Goal: Entertainment & Leisure: Consume media (video, audio)

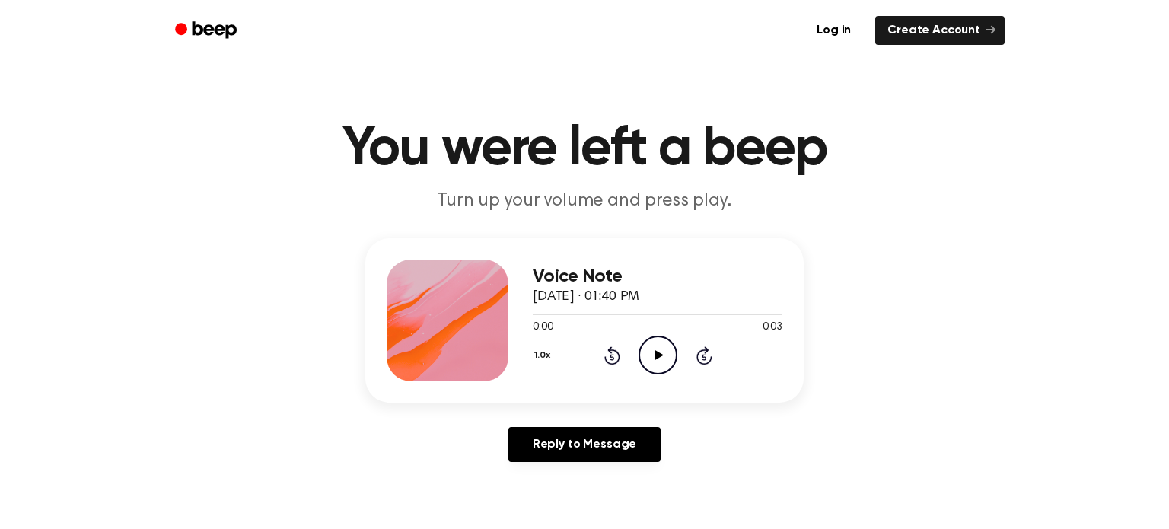
click at [648, 342] on icon "Play Audio" at bounding box center [657, 355] width 39 height 39
click at [648, 352] on icon "Play Audio" at bounding box center [657, 355] width 39 height 39
click at [664, 351] on icon "Play Audio" at bounding box center [657, 355] width 39 height 39
click at [656, 346] on icon "Play Audio" at bounding box center [657, 355] width 39 height 39
click at [651, 352] on icon "Play Audio" at bounding box center [657, 355] width 39 height 39
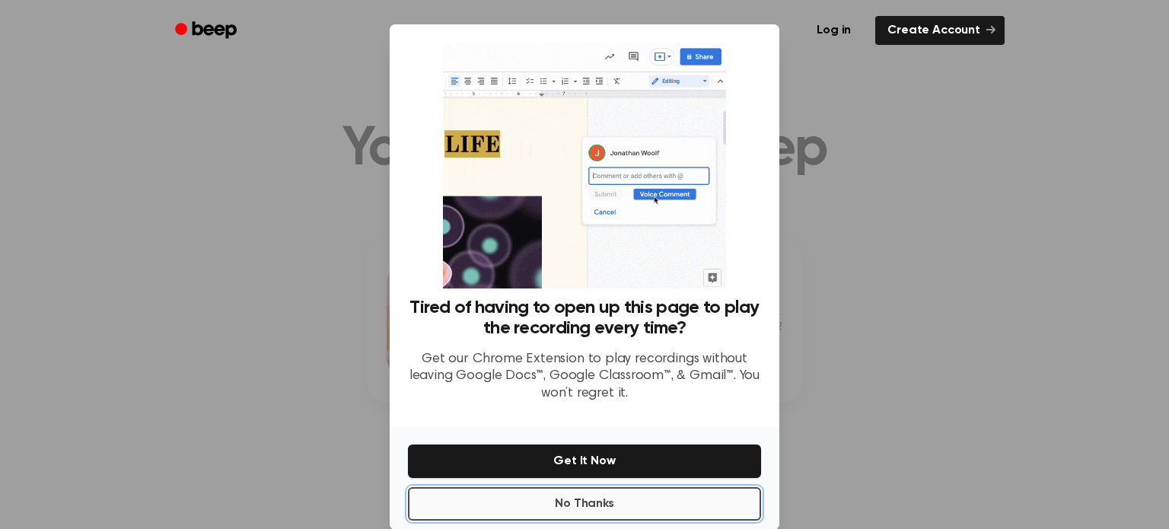
click at [675, 489] on button "No Thanks" at bounding box center [584, 503] width 353 height 33
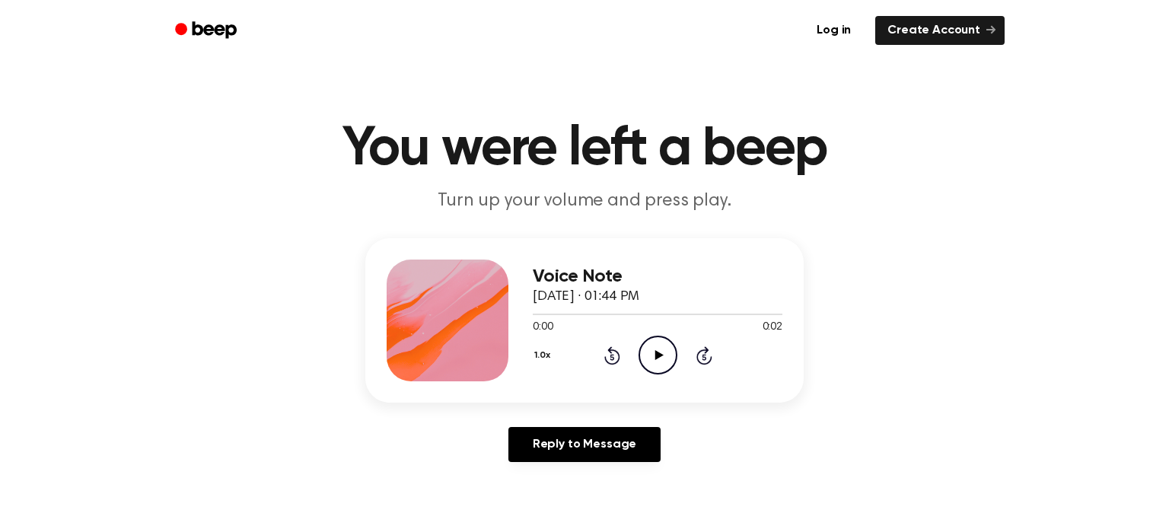
click at [645, 358] on icon "Play Audio" at bounding box center [657, 355] width 39 height 39
click at [649, 352] on icon "Play Audio" at bounding box center [657, 355] width 39 height 39
click at [653, 339] on icon "Play Audio" at bounding box center [657, 355] width 39 height 39
click at [614, 352] on icon "Rewind 5 seconds" at bounding box center [611, 355] width 17 height 20
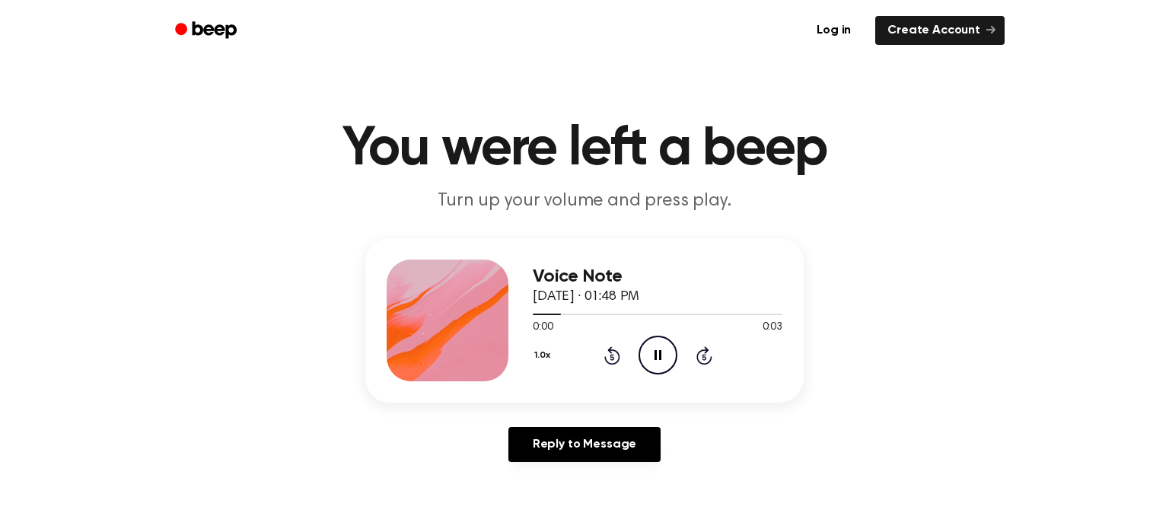
click at [614, 352] on icon "Rewind 5 seconds" at bounding box center [611, 355] width 17 height 20
